Goal: Task Accomplishment & Management: Manage account settings

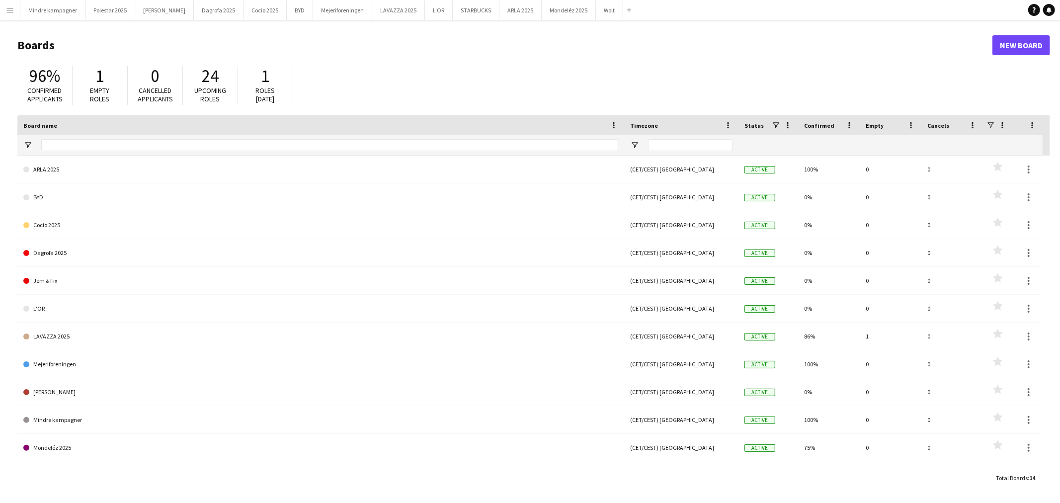
click at [11, 12] on app-icon "Menu" at bounding box center [10, 10] width 8 height 8
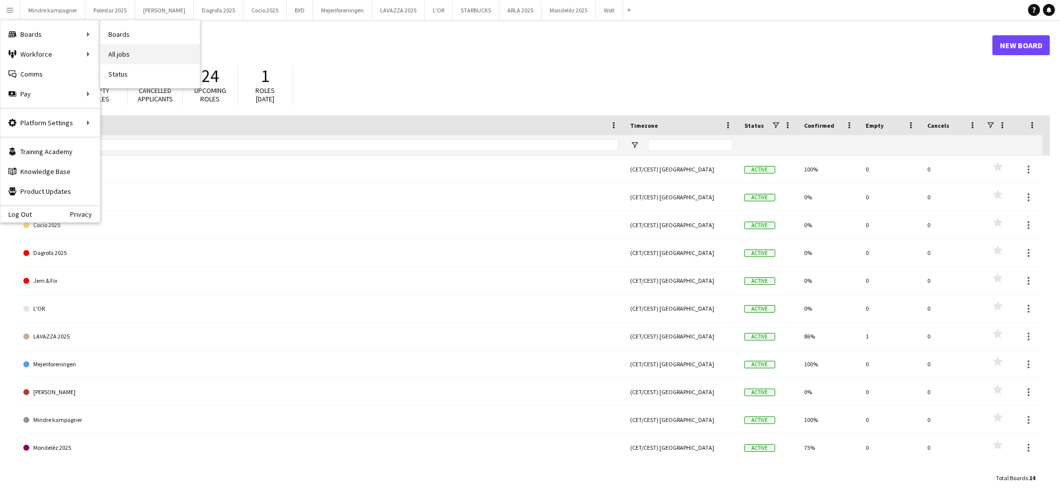
click at [128, 54] on link "All jobs" at bounding box center [149, 54] width 99 height 20
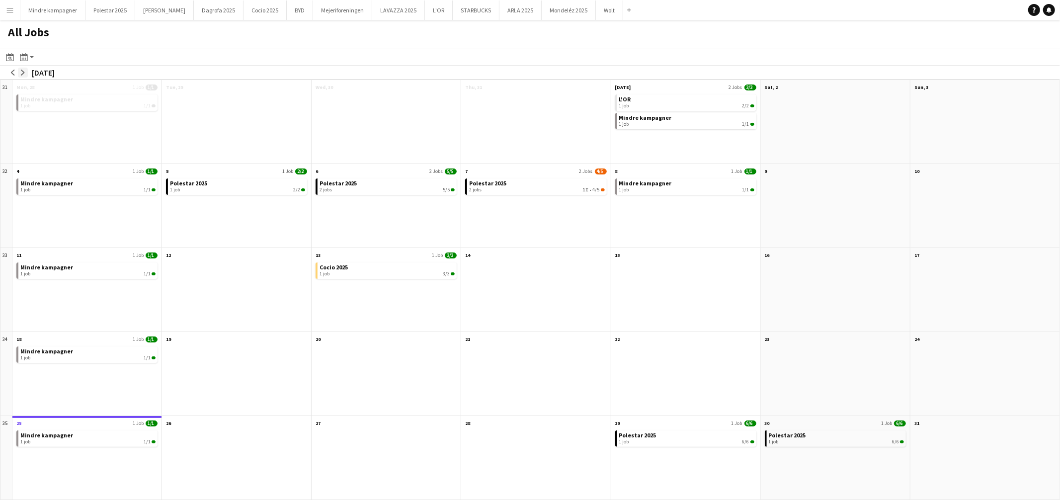
click at [22, 72] on app-icon "arrow-right" at bounding box center [23, 73] width 6 height 6
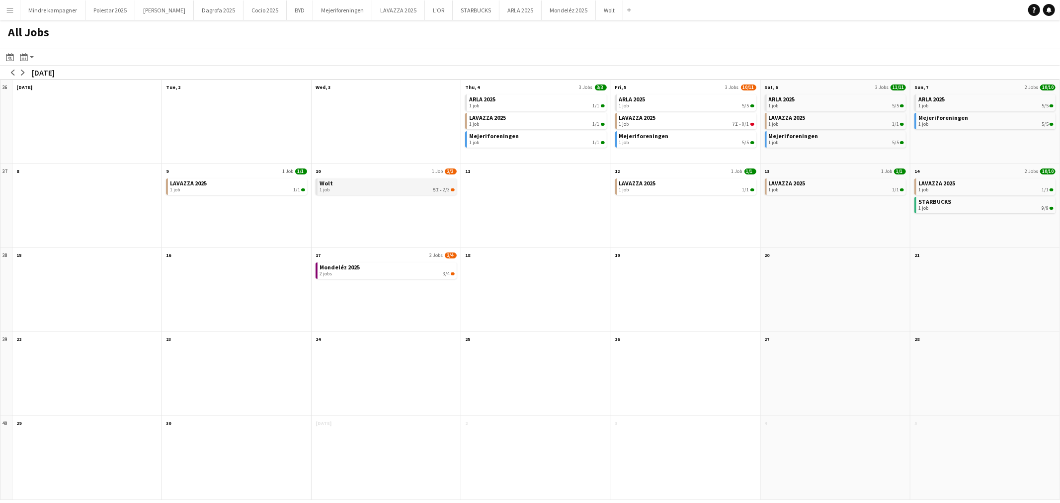
click at [412, 190] on div "1 job 5I • 2/3" at bounding box center [387, 190] width 135 height 6
click at [361, 177] on div "Wolt 1 job 5I • 2/3" at bounding box center [386, 211] width 149 height 71
click at [360, 188] on div "1 job 5I • 2/3" at bounding box center [387, 190] width 135 height 6
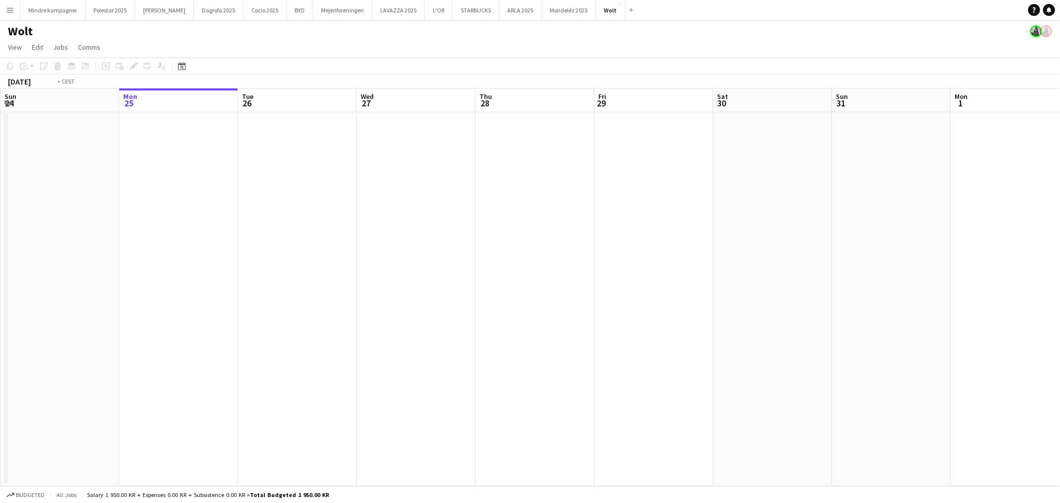
drag, startPoint x: 510, startPoint y: 235, endPoint x: 196, endPoint y: 246, distance: 314.3
click at [196, 246] on app-calendar-viewport "Fri 22 Sat 23 Sun 24 Mon 25 Tue 26 Wed 27 Thu 28 Fri 29 Sat 30 Sun 31 Mon 1 Tue…" at bounding box center [530, 287] width 1060 height 398
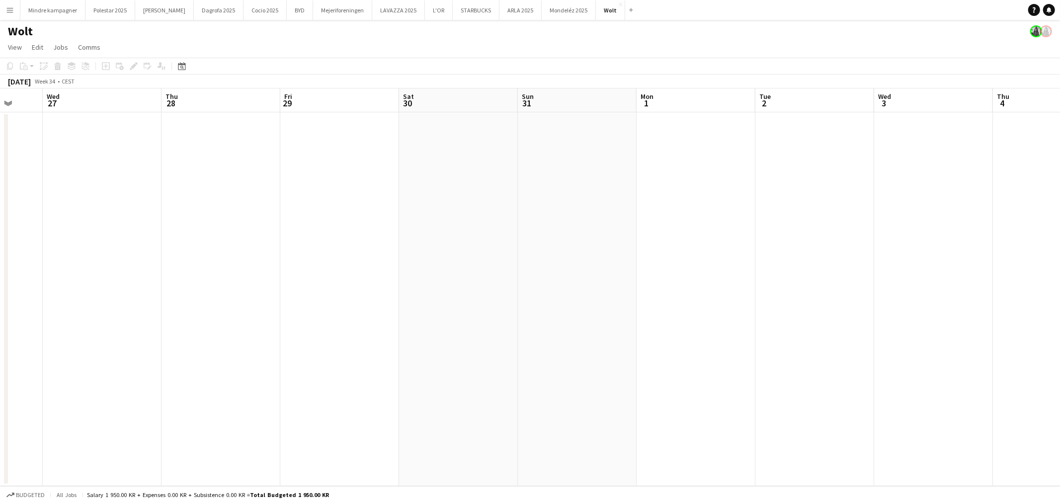
drag, startPoint x: 568, startPoint y: 252, endPoint x: 246, endPoint y: 259, distance: 322.2
click at [247, 259] on app-calendar-viewport "Sun 24 Mon 25 Tue 26 Wed 27 Thu 28 Fri 29 Sat 30 Sun 31 Mon 1 Tue 2 Wed 3 Thu 4…" at bounding box center [530, 287] width 1060 height 398
drag, startPoint x: 682, startPoint y: 283, endPoint x: 398, endPoint y: 270, distance: 285.1
click at [234, 266] on app-calendar-viewport "Tue 26 Wed 27 Thu 28 Fri 29 Sat 30 Sun 31 Mon 1 Tue 2 Wed 3 Thu 4 Fri 5 Sat 6 S…" at bounding box center [530, 287] width 1060 height 398
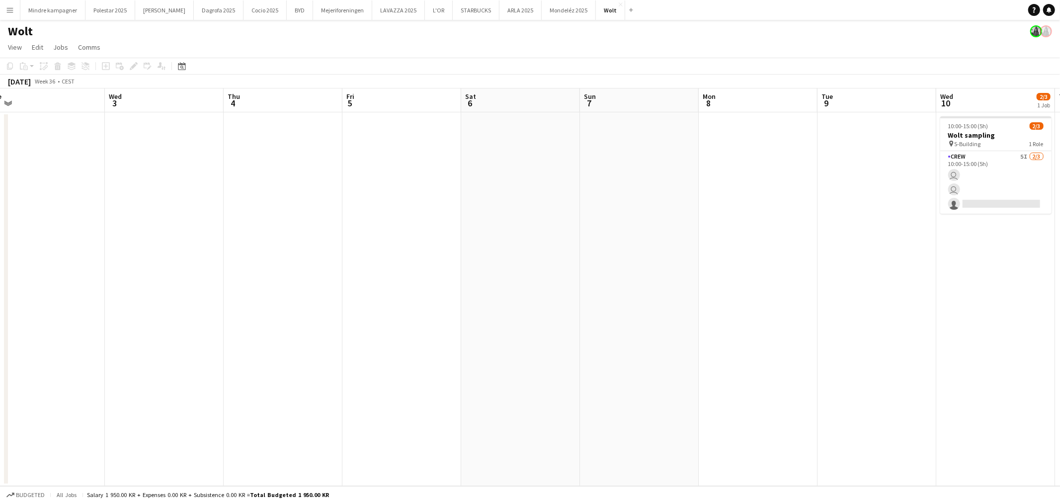
click at [200, 276] on app-calendar-viewport "Sun 31 Mon 1 Tue 2 Wed 3 Thu 4 Fri 5 Sat 6 Sun 7 Mon 8 Tue 9 Wed 10 2/3 1 Job T…" at bounding box center [530, 287] width 1060 height 398
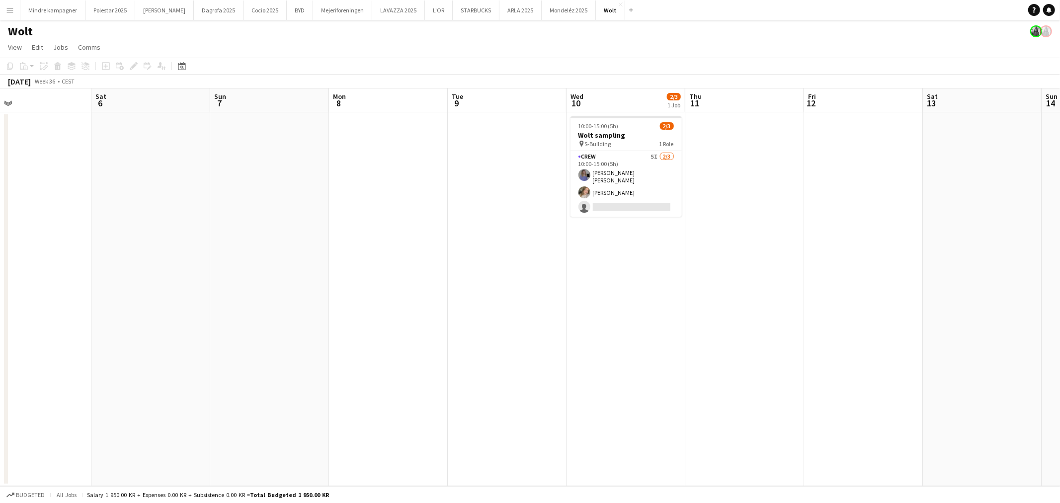
drag, startPoint x: 517, startPoint y: 289, endPoint x: 341, endPoint y: 291, distance: 176.5
click at [340, 292] on app-calendar-viewport "Tue 2 Wed 3 Thu 4 Fri 5 Sat 6 Sun 7 Mon 8 Tue 9 Wed 10 2/3 1 Job Thu 11 Fri 12 …" at bounding box center [530, 287] width 1060 height 398
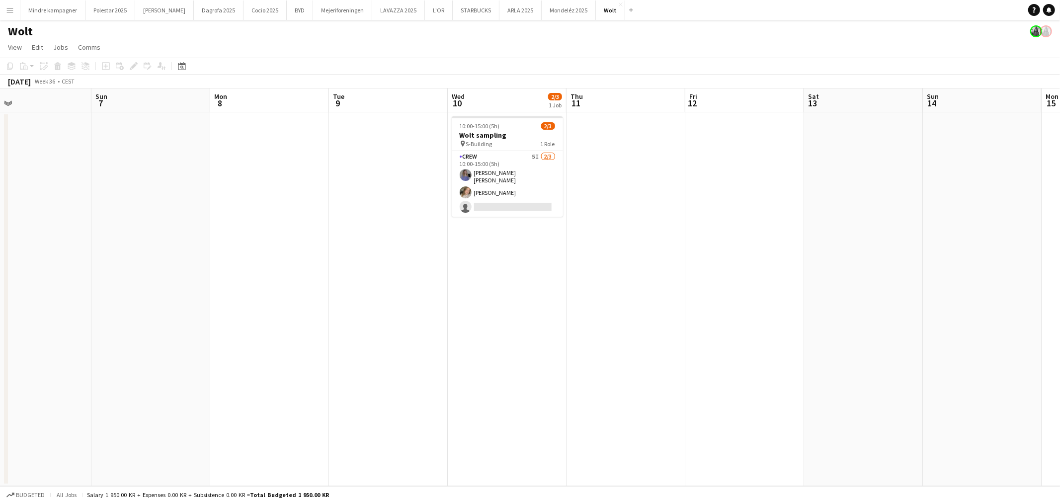
scroll to position [0, 388]
click at [510, 194] on app-card-role "Crew 5I [DATE] 10:00-15:00 (5h) [PERSON_NAME] [PERSON_NAME] [PERSON_NAME] singl…" at bounding box center [503, 184] width 111 height 66
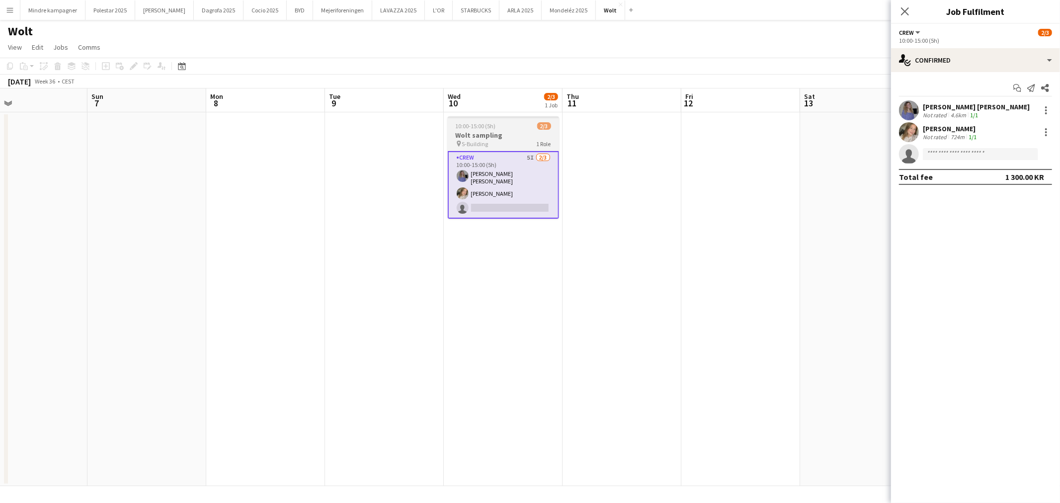
click at [510, 131] on h3 "Wolt sampling" at bounding box center [503, 135] width 111 height 9
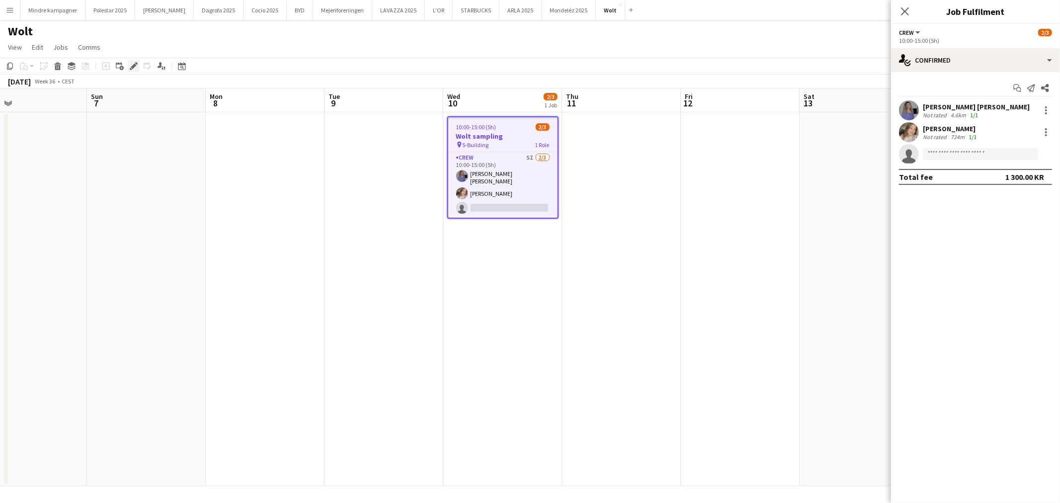
click at [132, 63] on icon "Edit" at bounding box center [134, 66] width 8 height 8
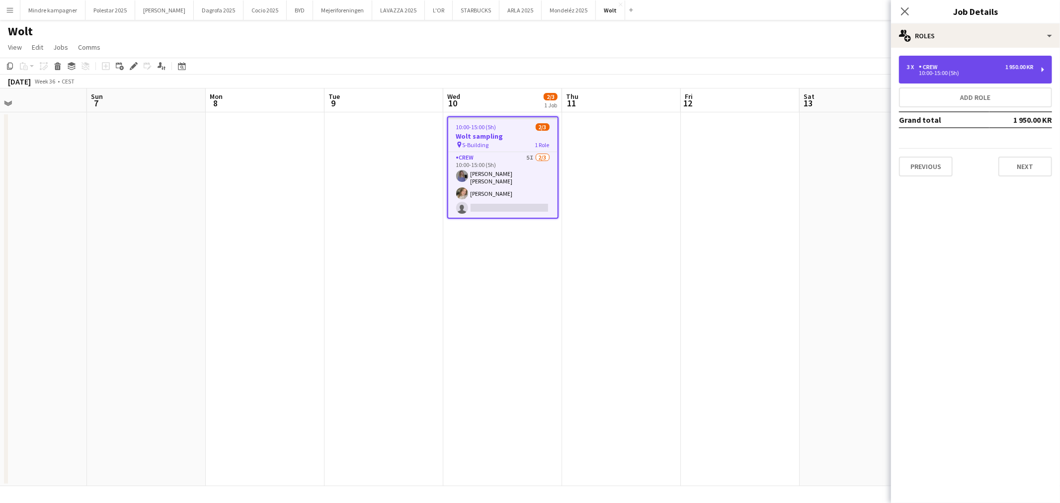
click at [967, 75] on div "10:00-15:00 (5h)" at bounding box center [970, 73] width 127 height 5
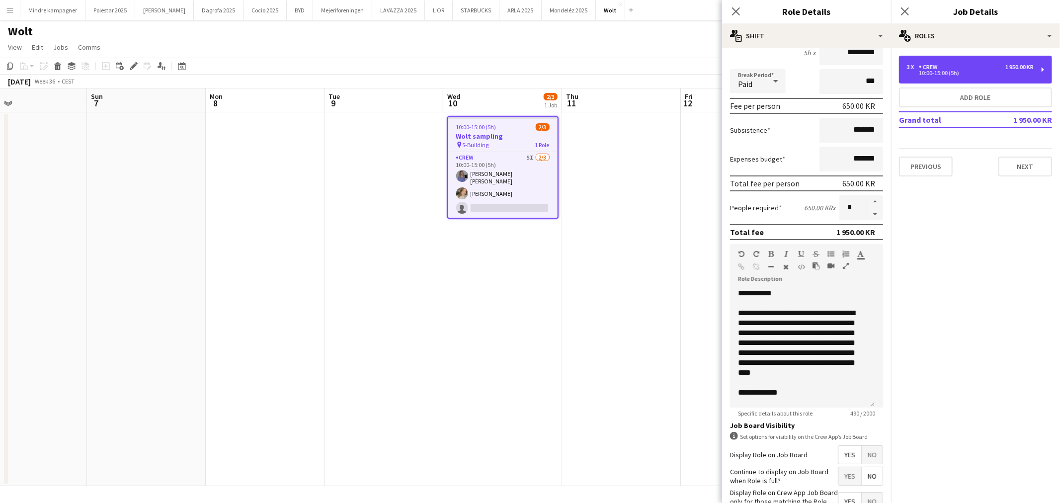
scroll to position [166, 0]
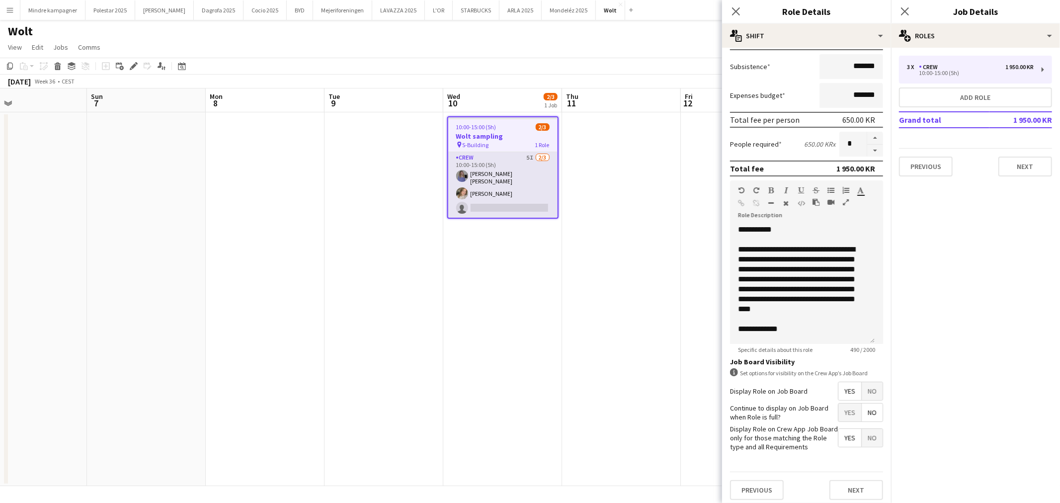
click at [508, 195] on app-card-role "Crew 5I [DATE] 10:00-15:00 (5h) [PERSON_NAME] [PERSON_NAME] [PERSON_NAME] singl…" at bounding box center [502, 185] width 109 height 66
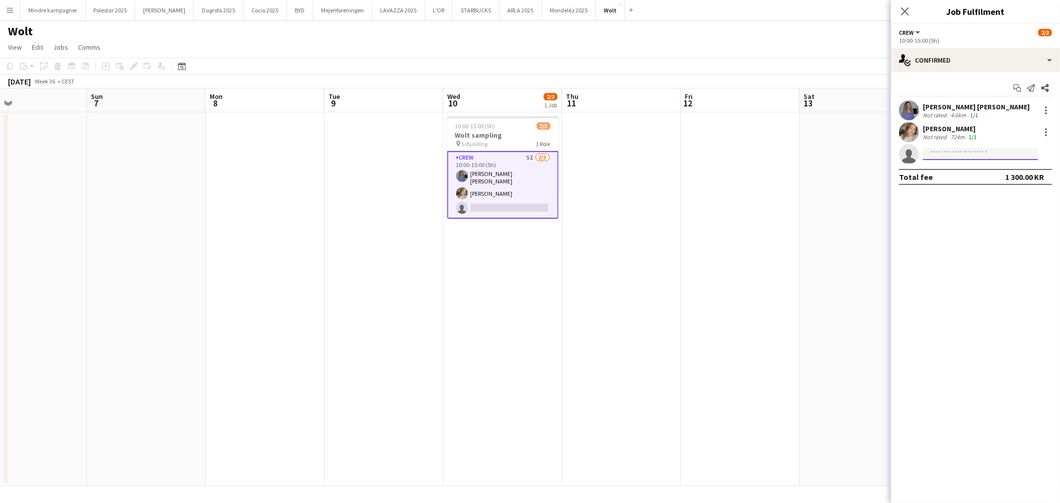
click at [997, 150] on input at bounding box center [980, 154] width 115 height 12
click at [972, 61] on div "single-neutral-actions-check-2 Confirmed" at bounding box center [975, 60] width 169 height 24
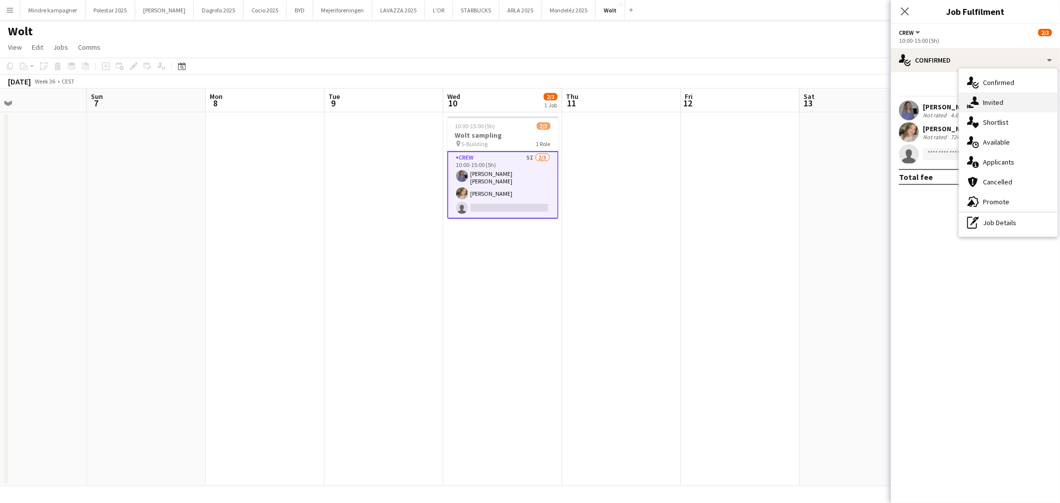
click at [1004, 103] on div "single-neutral-actions-share-1 Invited" at bounding box center [1008, 102] width 98 height 20
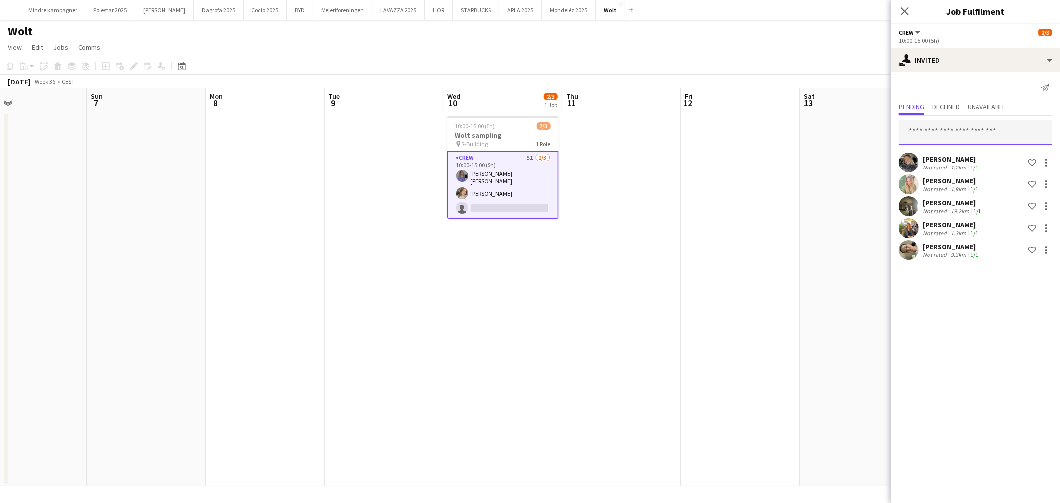
click at [960, 136] on input "text" at bounding box center [975, 132] width 153 height 25
click at [962, 65] on div "single-neutral-actions-share-1 Invited" at bounding box center [975, 60] width 169 height 24
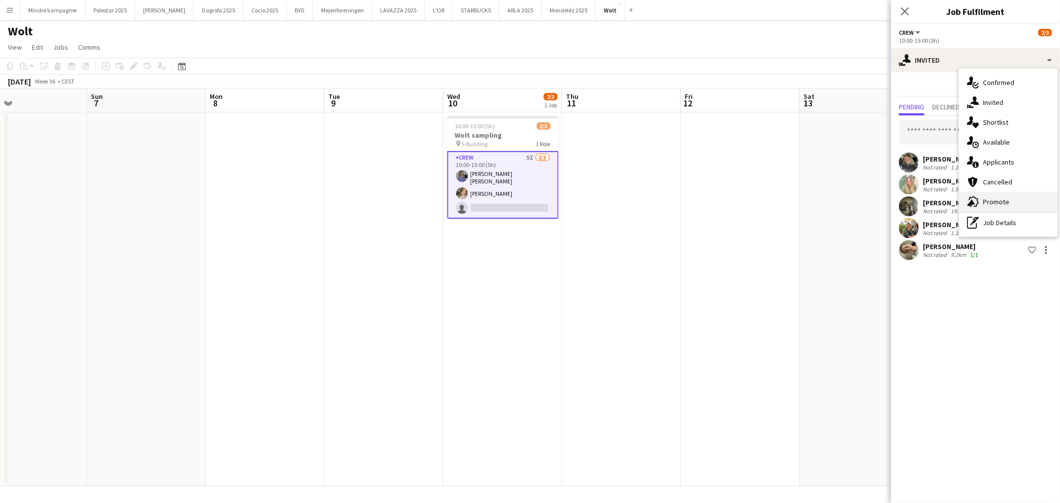
click at [996, 201] on div "advertising-megaphone Promote" at bounding box center [1008, 202] width 98 height 20
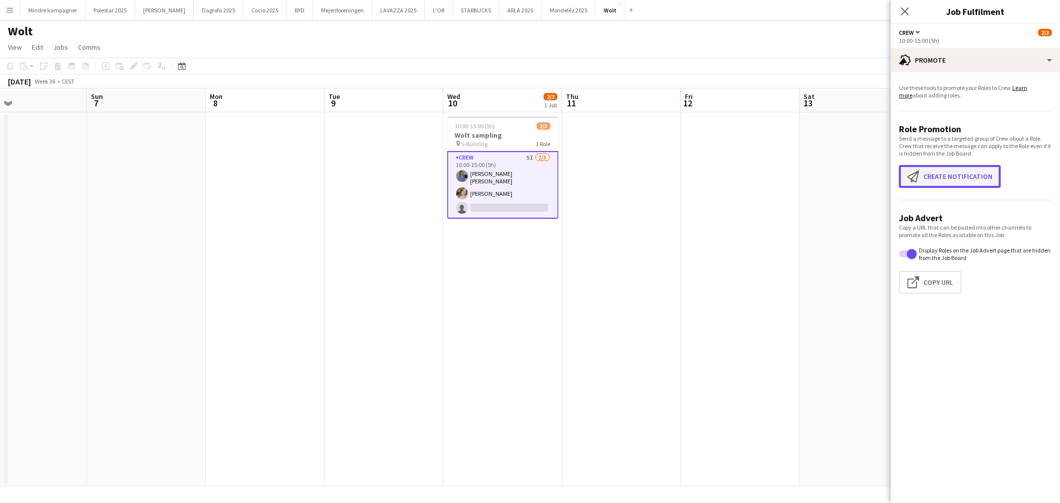
click at [961, 185] on button "Create notification Create notification" at bounding box center [950, 176] width 102 height 23
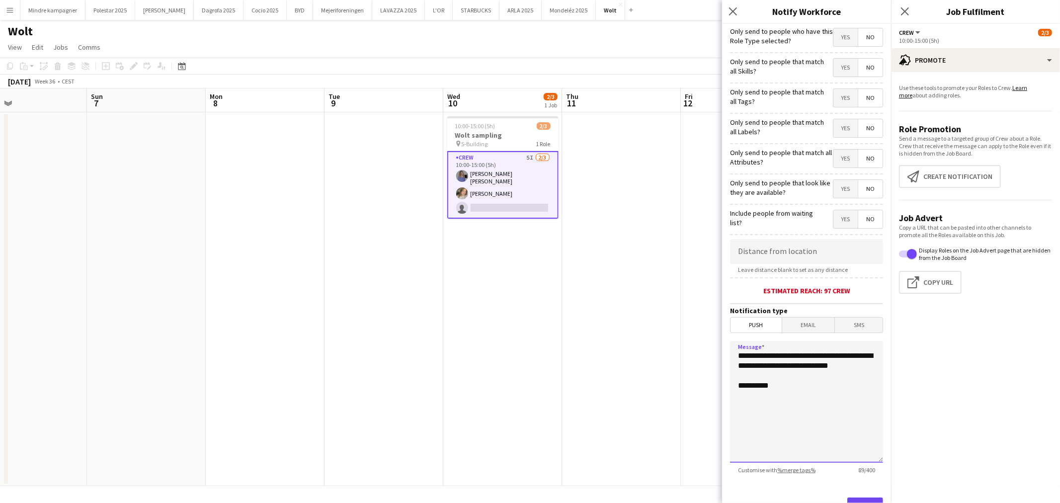
drag, startPoint x: 796, startPoint y: 379, endPoint x: 660, endPoint y: 340, distance: 141.6
click at [660, 340] on body "Menu Boards Boards Boards All jobs Status Workforce Workforce My Workforce Recr…" at bounding box center [530, 251] width 1060 height 503
type textarea "**********"
click at [840, 103] on span "Yes" at bounding box center [846, 98] width 24 height 18
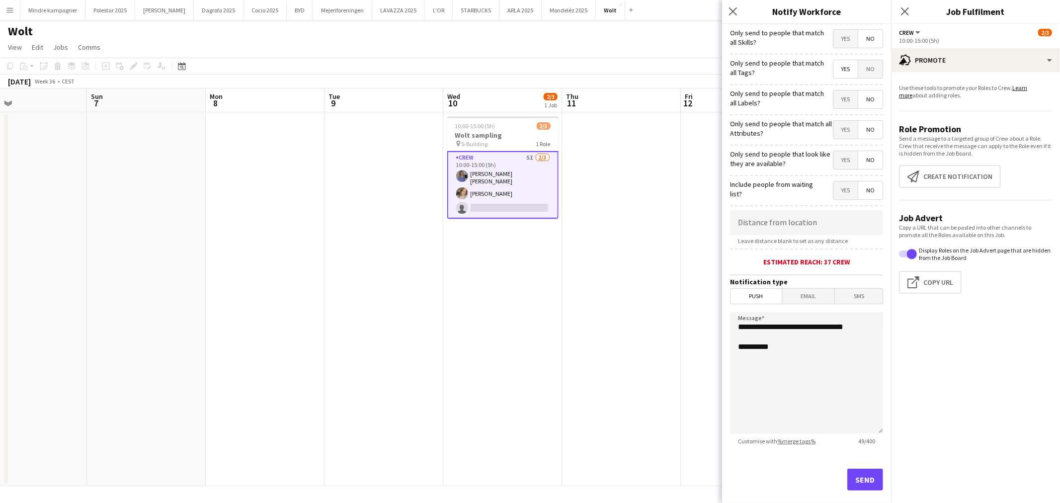
scroll to position [43, 0]
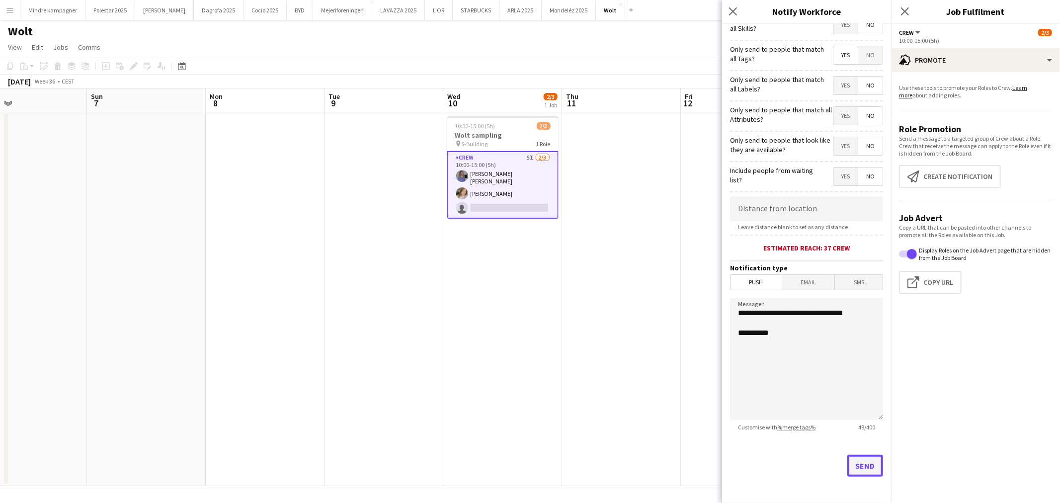
click at [861, 466] on button "Send" at bounding box center [865, 466] width 36 height 22
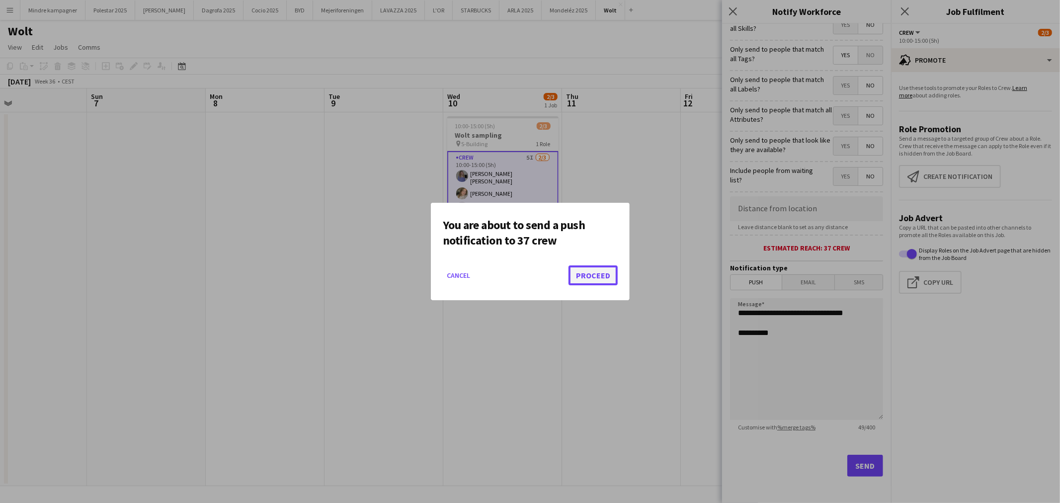
click at [601, 276] on button "Proceed" at bounding box center [593, 275] width 49 height 20
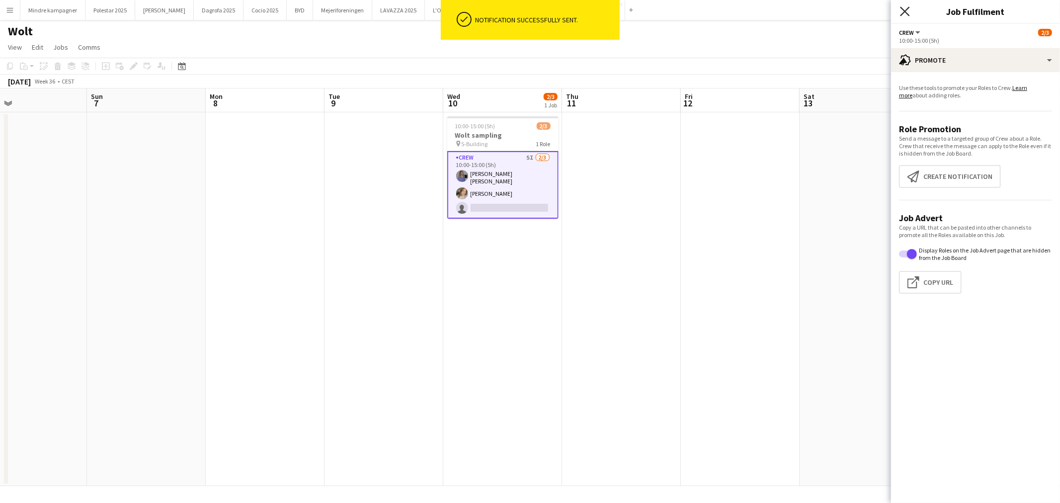
click at [903, 8] on icon "Close pop-in" at bounding box center [904, 10] width 9 height 9
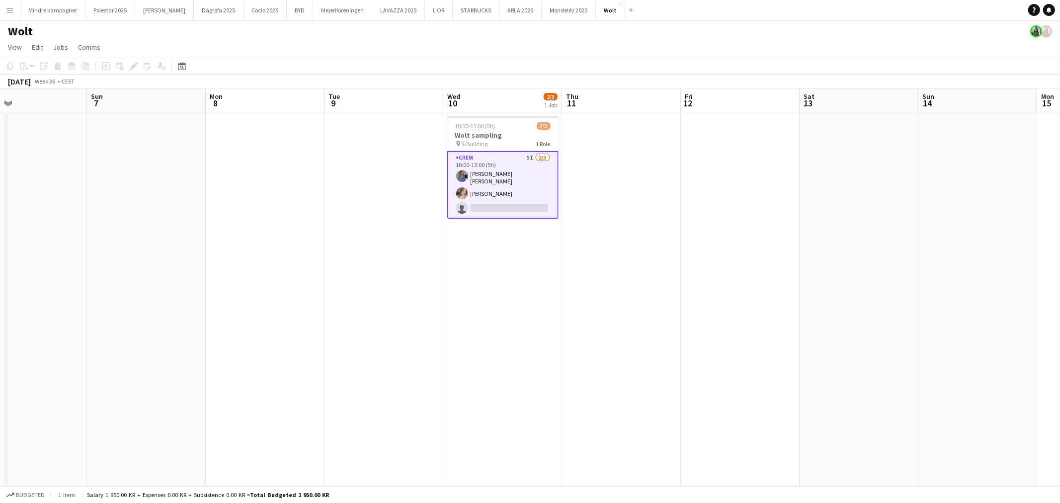
click at [735, 290] on app-date-cell at bounding box center [740, 299] width 119 height 374
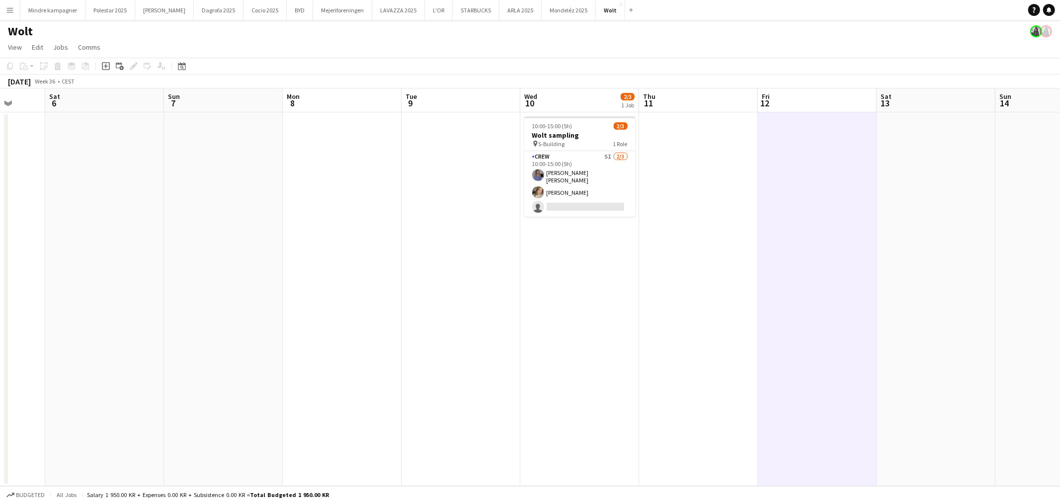
drag, startPoint x: 410, startPoint y: 331, endPoint x: 533, endPoint y: 353, distance: 124.7
click at [536, 351] on app-calendar-viewport "Wed 3 Thu 4 Fri 5 Sat 6 Sun 7 Mon 8 Tue 9 Wed 10 2/3 1 Job Thu 11 Fri 12 Sat 13…" at bounding box center [530, 287] width 1060 height 398
